Goal: Information Seeking & Learning: Learn about a topic

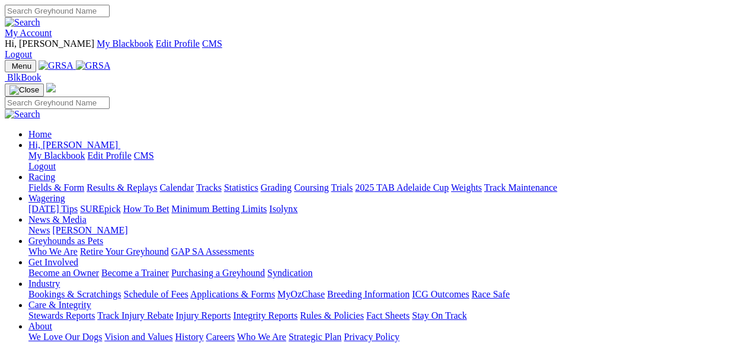
click at [39, 183] on link "Fields & Form" at bounding box center [56, 188] width 56 height 10
